Goal: Information Seeking & Learning: Learn about a topic

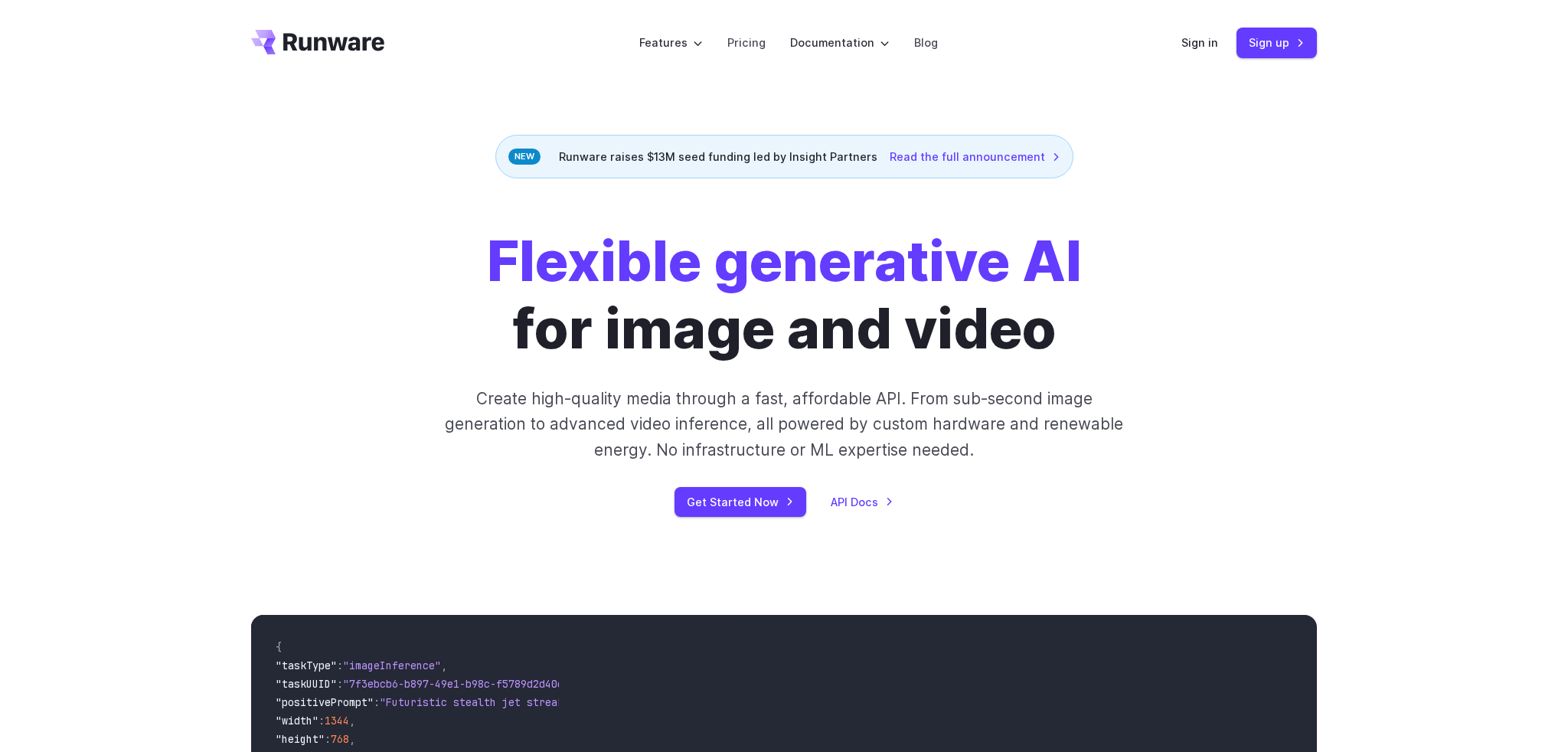
click at [339, 46] on icon "Go to /" at bounding box center [334, 42] width 101 height 17
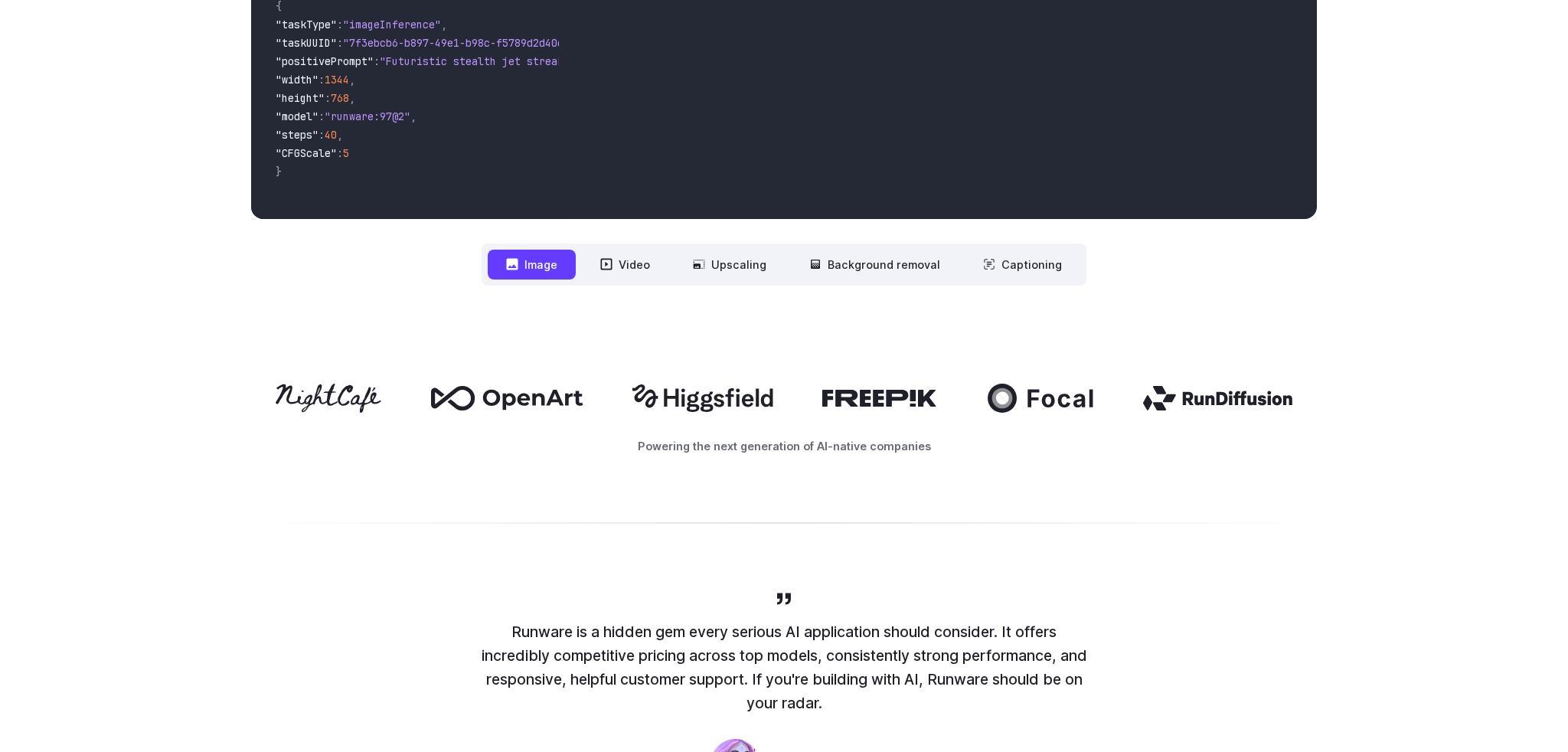
scroll to position [642, 0]
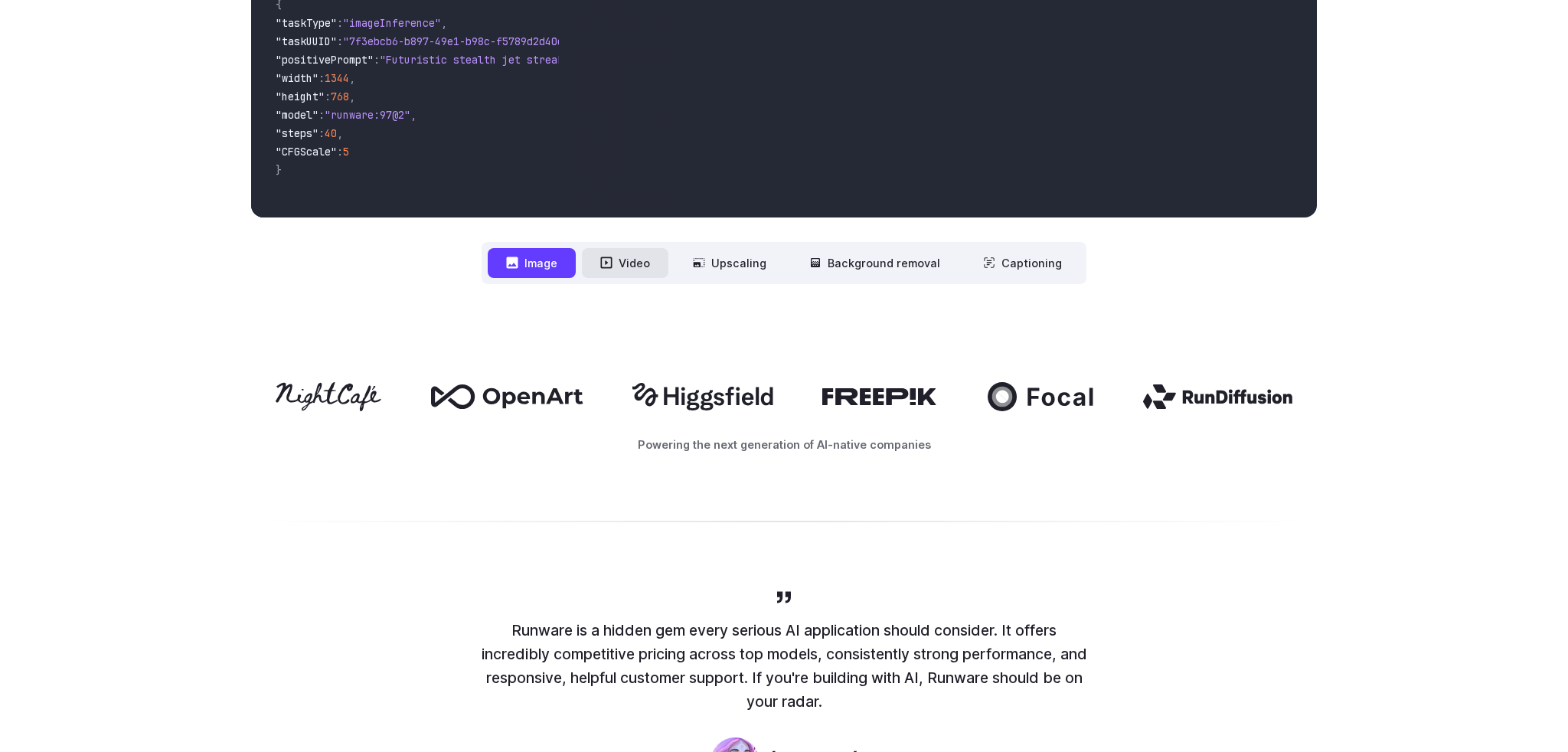
click at [640, 271] on button "Video" at bounding box center [625, 263] width 87 height 30
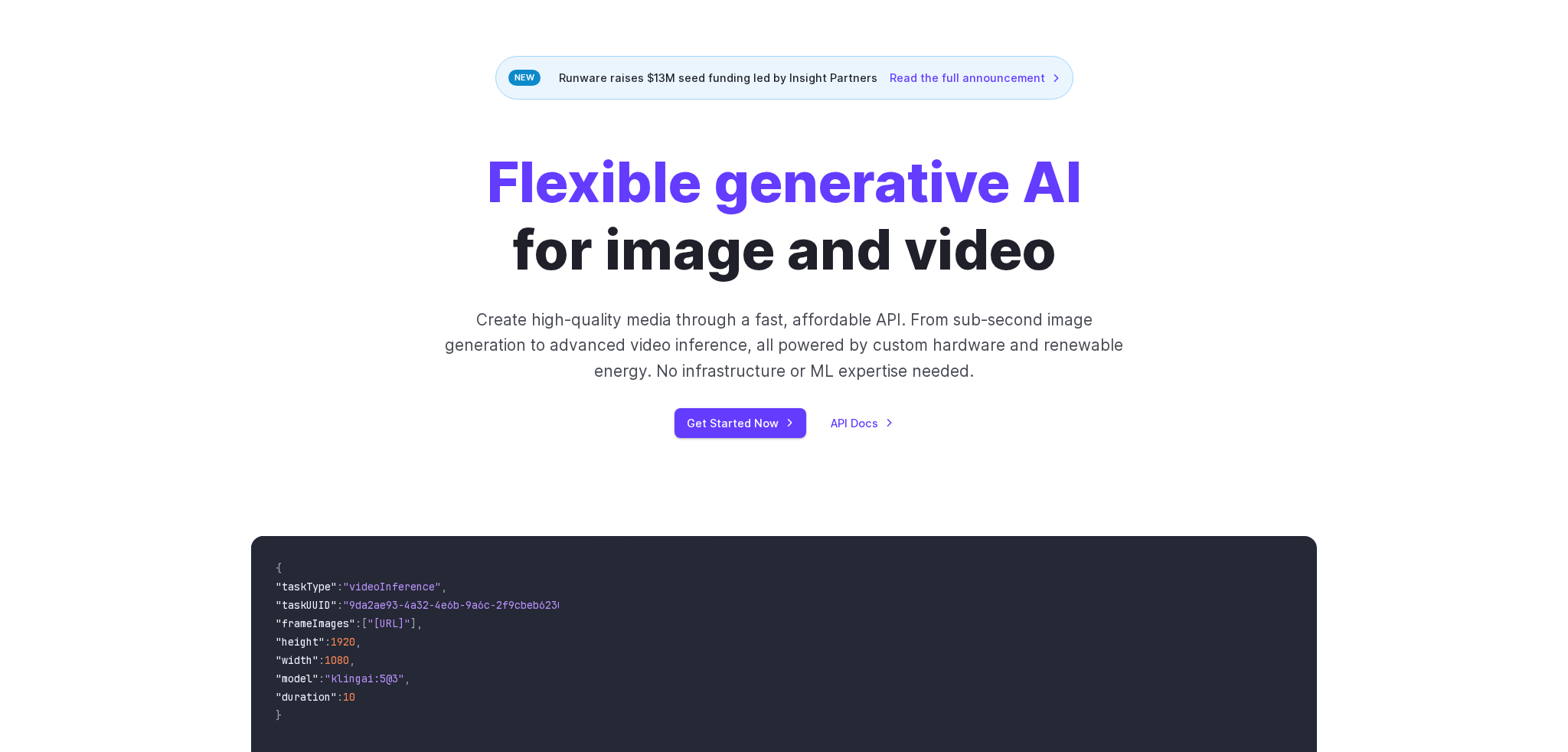
scroll to position [0, 0]
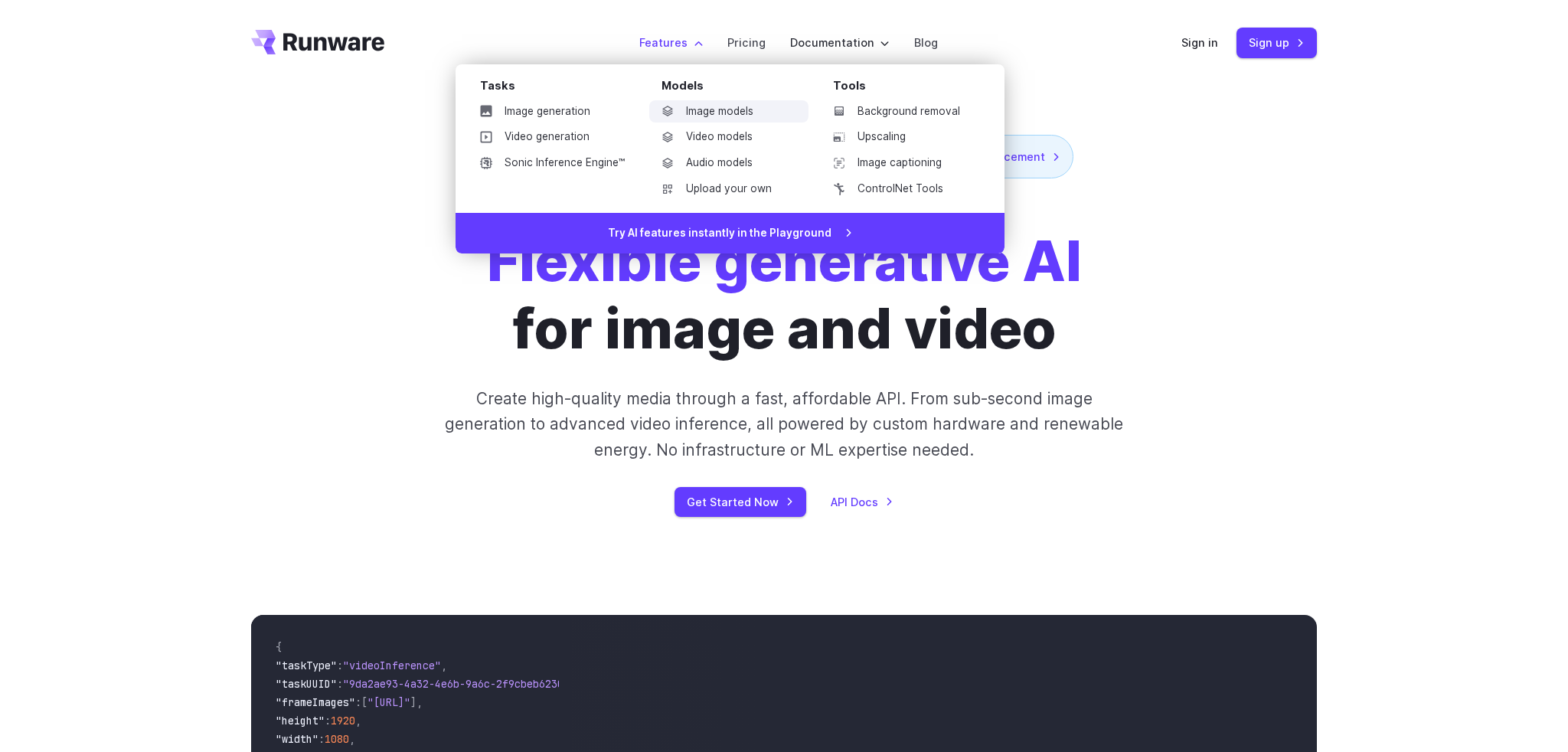
click at [710, 105] on link "Image models" at bounding box center [729, 111] width 159 height 23
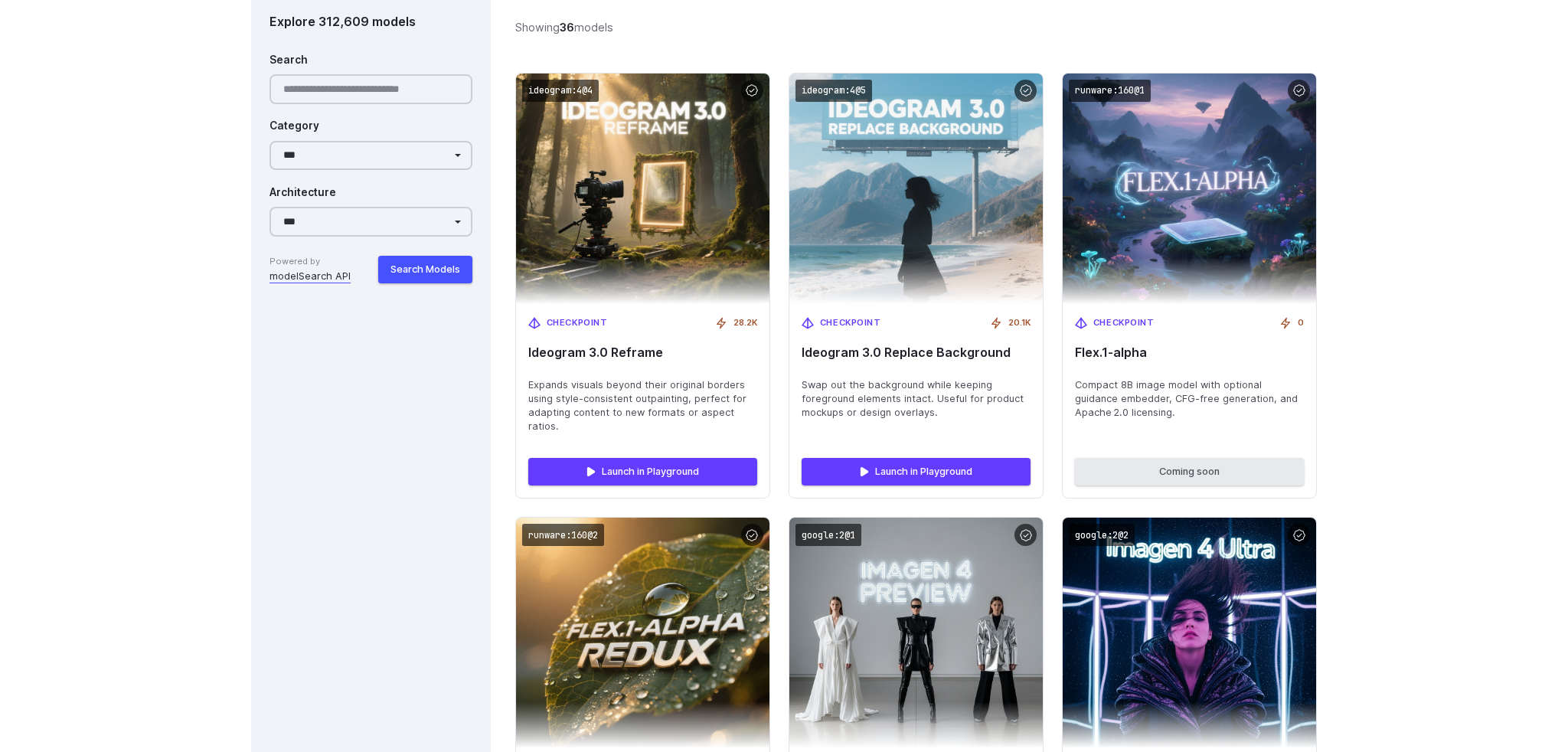
scroll to position [3227, 0]
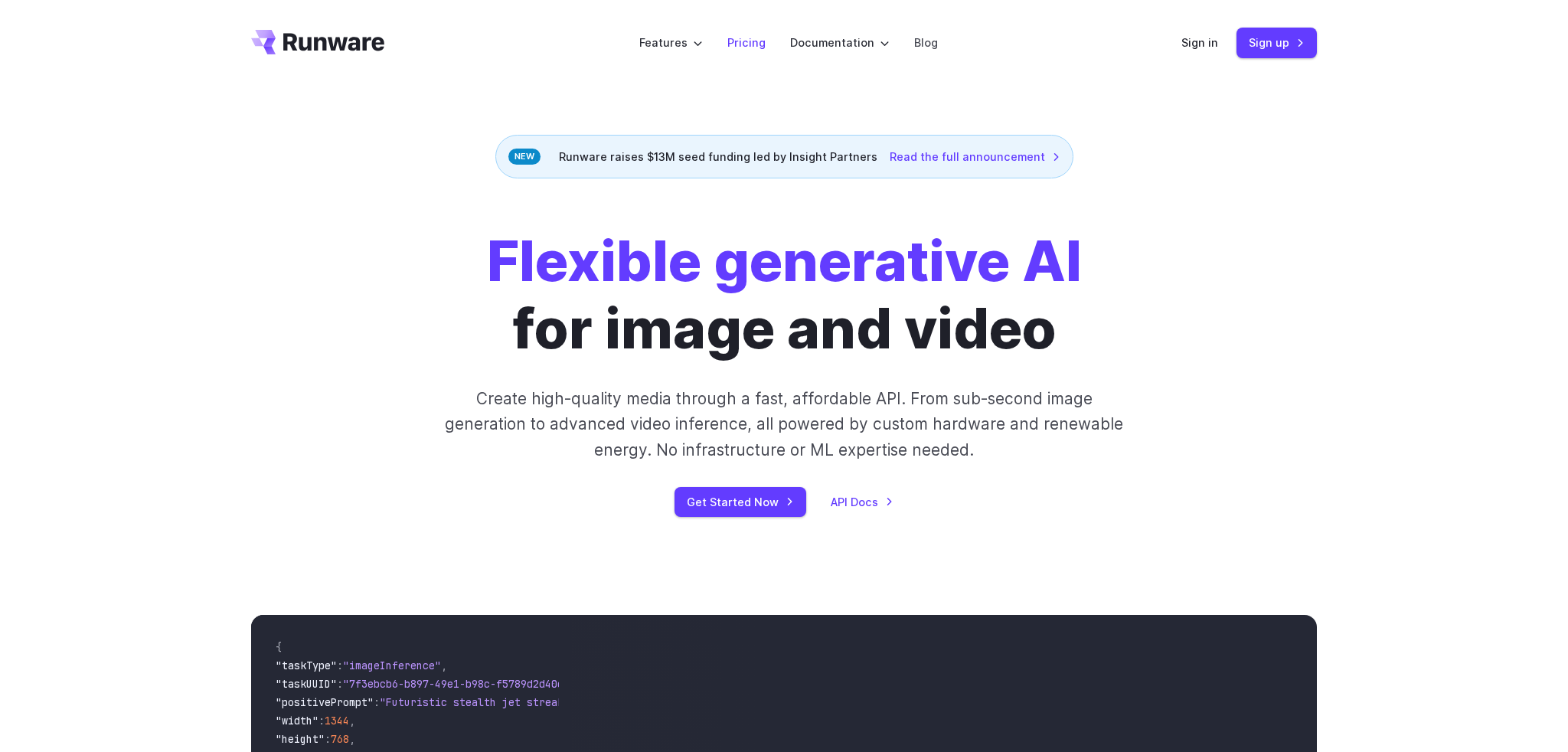
click at [736, 41] on link "Pricing" at bounding box center [747, 42] width 39 height 17
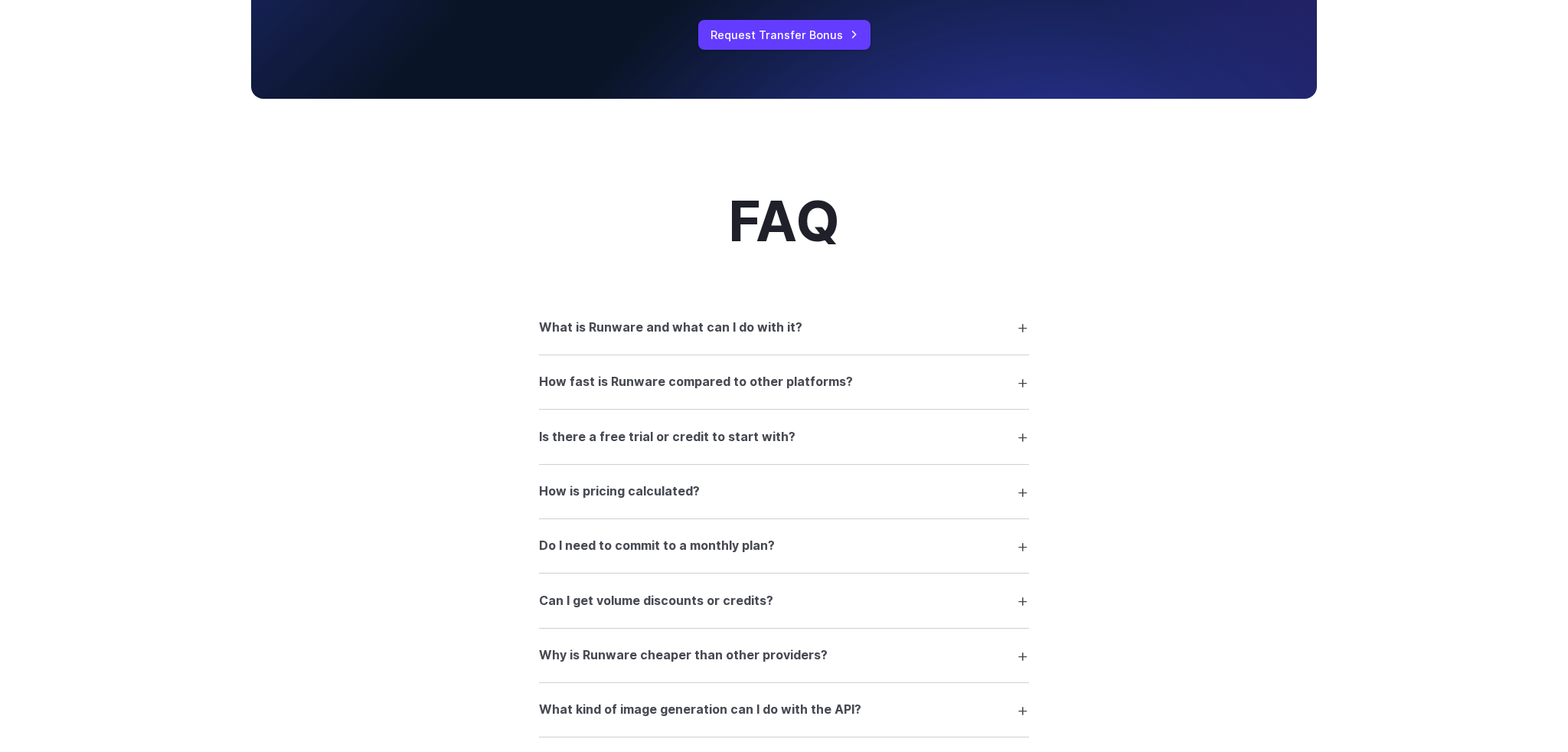
scroll to position [2016, 0]
click at [1018, 336] on summary "What is Runware and what can I do with it?" at bounding box center [784, 326] width 490 height 29
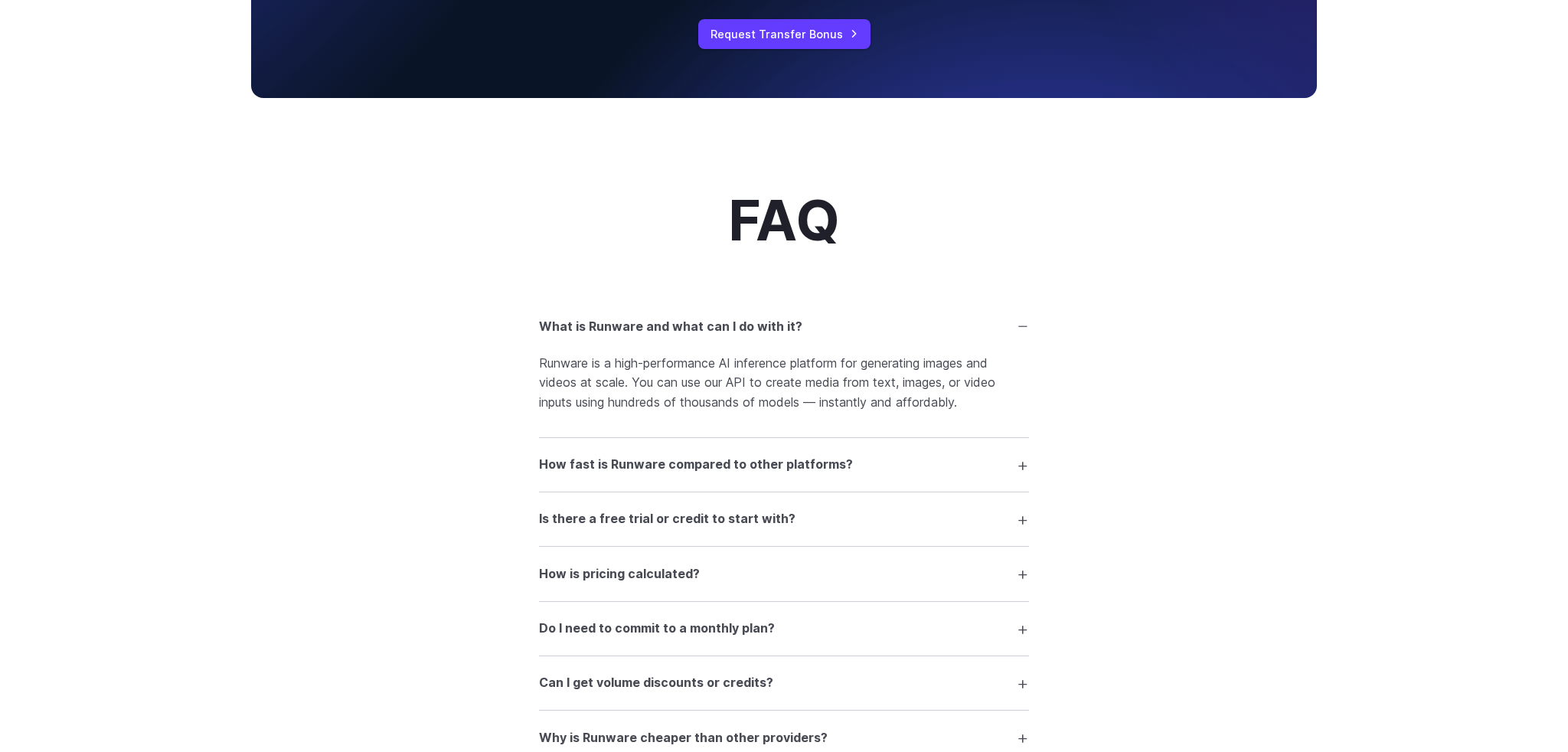
click at [1016, 531] on summary "Is there a free trial or credit to start with?" at bounding box center [784, 518] width 490 height 29
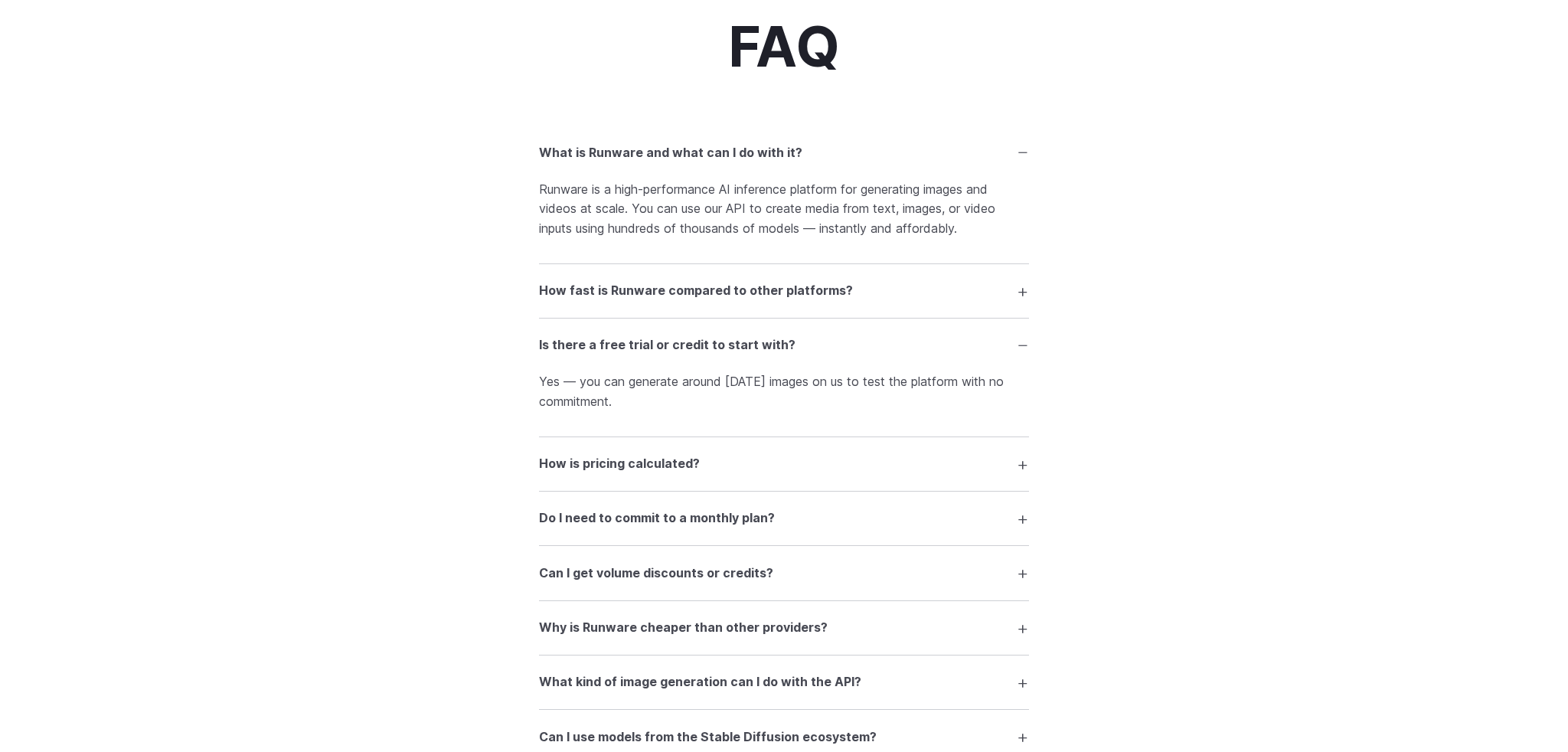
scroll to position [2180, 0]
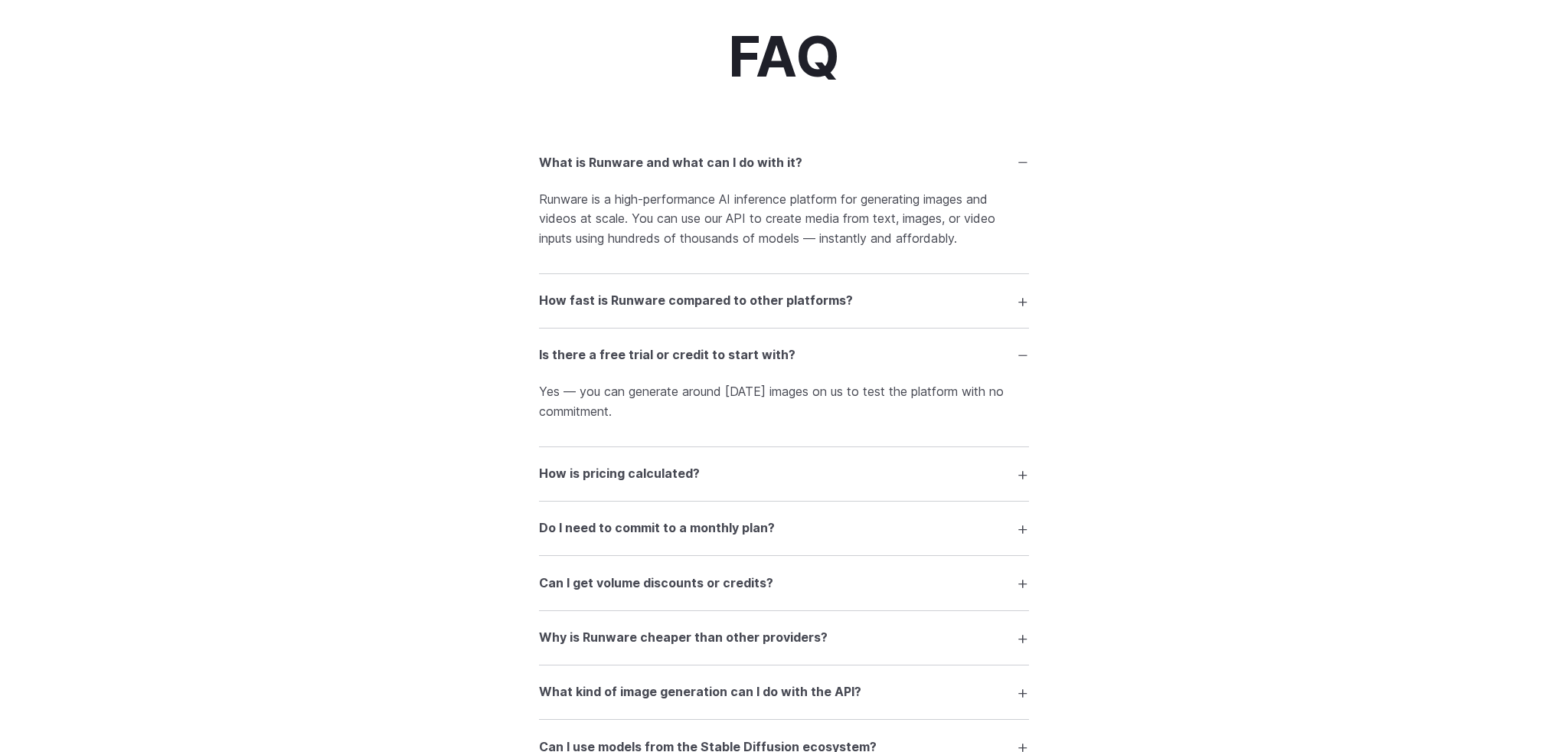
click at [1022, 475] on summary "How is pricing calculated?" at bounding box center [784, 474] width 490 height 29
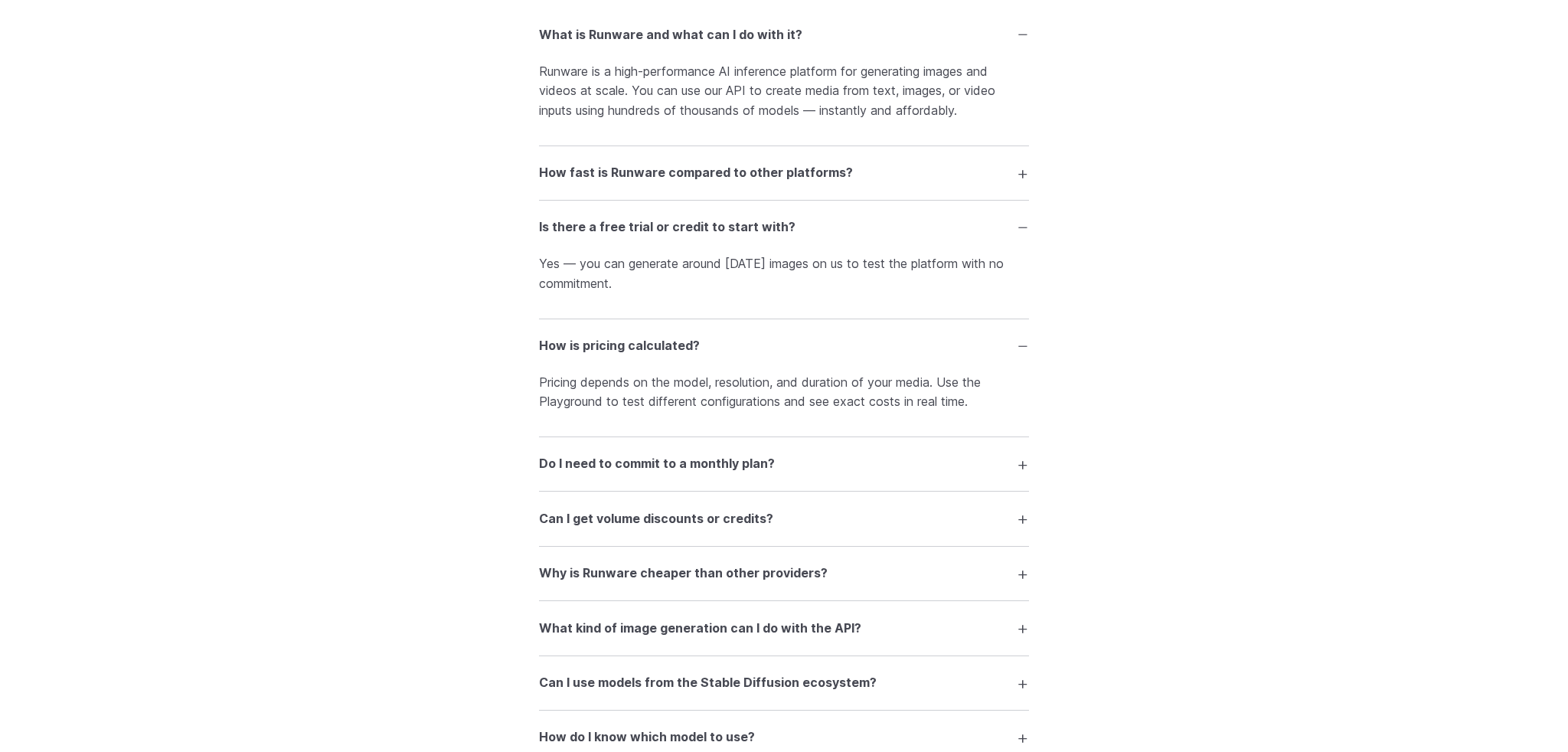
scroll to position [2309, 0]
